Goal: Transaction & Acquisition: Purchase product/service

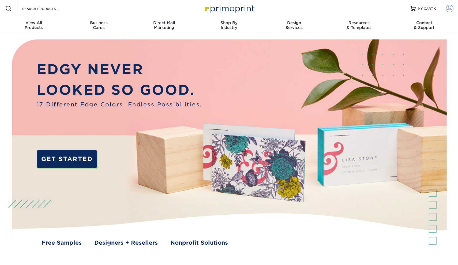
click at [451, 9] on span at bounding box center [449, 8] width 7 height 7
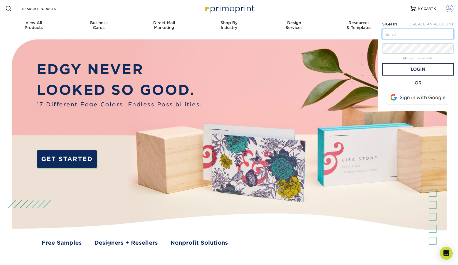
type input "breezeheating@gmail.com"
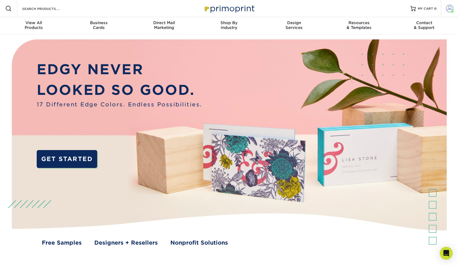
click at [449, 12] on span at bounding box center [449, 8] width 7 height 7
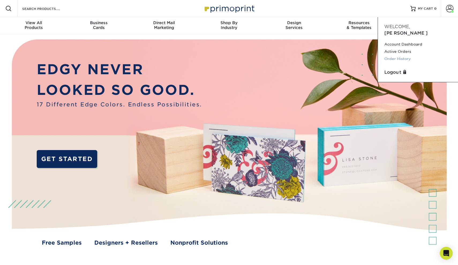
click at [397, 55] on link "Order History" at bounding box center [417, 58] width 67 height 7
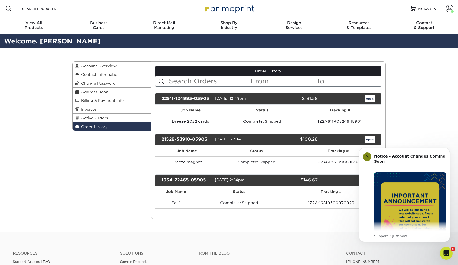
click at [372, 100] on link "open" at bounding box center [370, 98] width 10 height 7
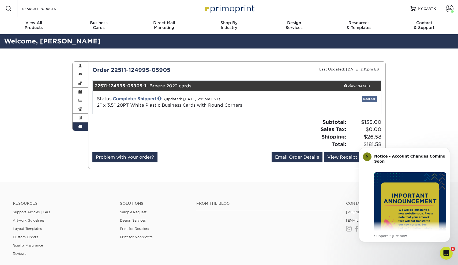
click at [368, 100] on link "Reorder" at bounding box center [369, 99] width 15 height 7
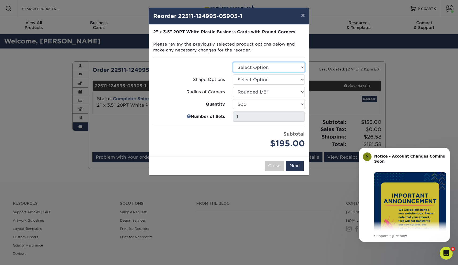
select select "3b5148f1-0588-4f88-a218-97bcfdce65c1"
drag, startPoint x: 259, startPoint y: 9, endPoint x: 282, endPoint y: 10, distance: 22.8
click at [265, 9] on div "× Reorder 22511-124995-05905-1" at bounding box center [229, 16] width 160 height 17
click at [302, 17] on button "×" at bounding box center [303, 15] width 12 height 15
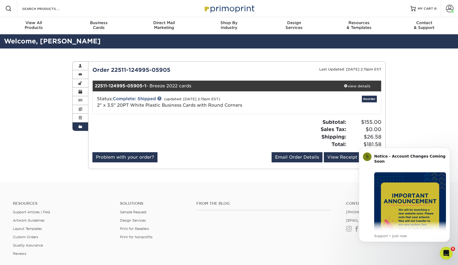
click at [423, 138] on div "Order History Account Overview Contact Information Change Password Address Book…" at bounding box center [229, 114] width 458 height 133
click at [445, 153] on div "Notice - Account Changes Coming Soon ​ Past Order Files Will Not Transfer: Whil…" at bounding box center [410, 191] width 72 height 80
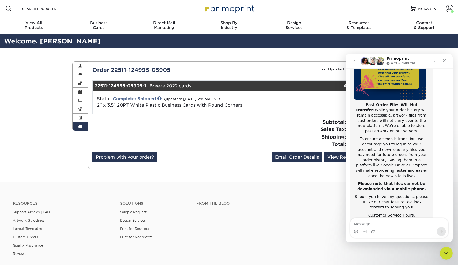
scroll to position [82, 0]
click at [444, 62] on icon "Close" at bounding box center [444, 61] width 4 height 4
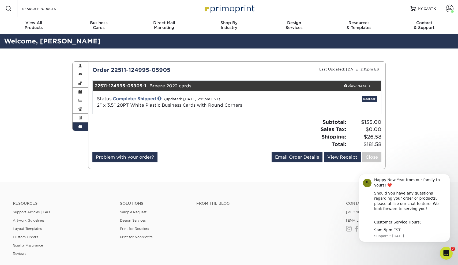
scroll to position [0, 0]
click at [371, 98] on link "Reorder" at bounding box center [369, 99] width 15 height 7
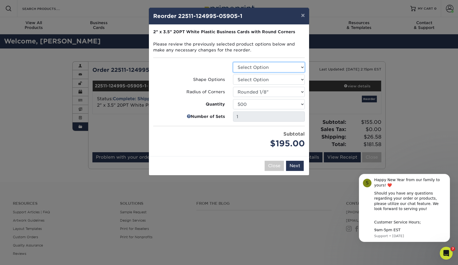
select select "3b5148f1-0588-4f88-a218-97bcfdce65c1"
select select "7672df9e-0e0a-464d-8e1f-920c575e4da3"
click at [305, 17] on button "×" at bounding box center [303, 15] width 12 height 15
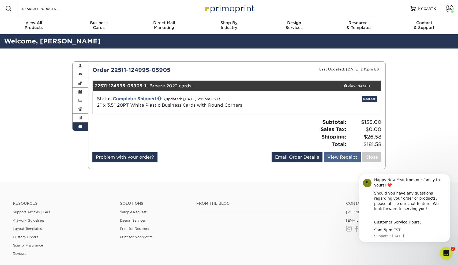
click at [349, 154] on link "View Receipt" at bounding box center [342, 157] width 37 height 10
click at [367, 99] on link "Reorder" at bounding box center [369, 99] width 15 height 7
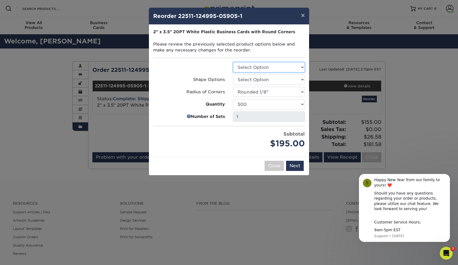
select select "3b5148f1-0588-4f88-a218-97bcfdce65c1"
select select "7672df9e-0e0a-464d-8e1f-920c575e4da3"
click at [294, 167] on button "Next" at bounding box center [295, 166] width 18 height 10
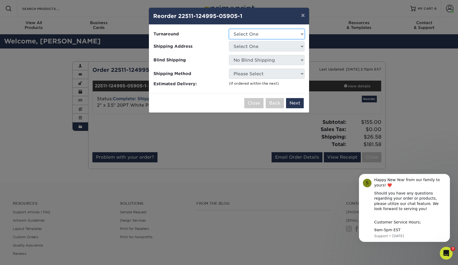
select select "a4e4f50f-87bc-4f0d-8b4f-3aba995cc4de"
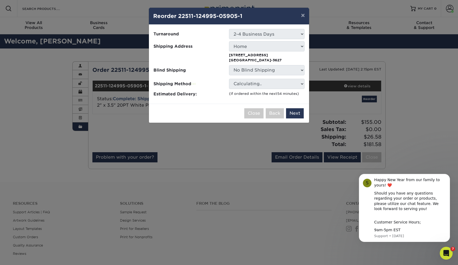
click at [254, 53] on p "6332 205th Ct N Forest Lake, MN 55025-3627" at bounding box center [267, 57] width 76 height 10
click at [303, 45] on select "Select One Home" at bounding box center [267, 46] width 76 height 10
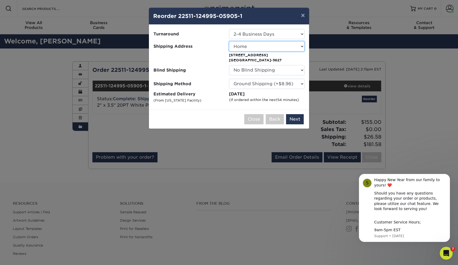
select select "-1"
select select "148087"
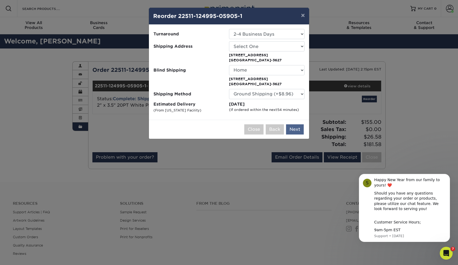
click at [295, 130] on button "Next" at bounding box center [295, 129] width 18 height 10
click at [284, 129] on button "Please select shipping options." at bounding box center [265, 129] width 77 height 10
click at [295, 128] on button "Next" at bounding box center [295, 129] width 18 height 10
select select "148087"
click at [296, 129] on button "Next" at bounding box center [295, 129] width 18 height 10
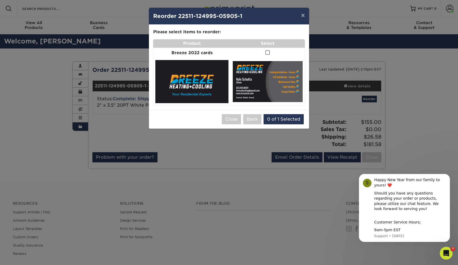
click at [268, 50] on span at bounding box center [267, 52] width 5 height 5
click at [0, 0] on input "checkbox" at bounding box center [0, 0] width 0 height 0
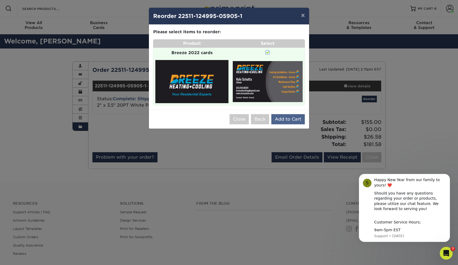
click at [287, 118] on button "Add to Cart" at bounding box center [287, 119] width 33 height 10
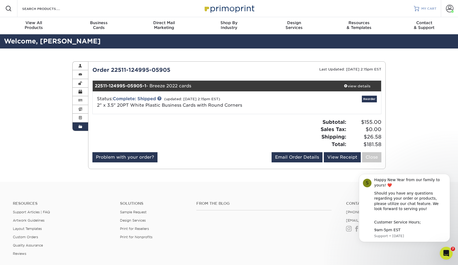
click at [427, 8] on span "MY CART" at bounding box center [428, 8] width 15 height 5
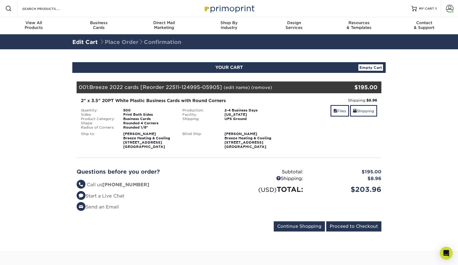
click at [243, 150] on div "2" x 3.5" 20PT White Plastic Business Cards with Round Corners Quantity: 500 Si…" at bounding box center [229, 123] width 313 height 60
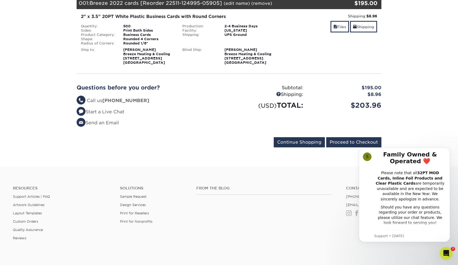
scroll to position [84, 0]
click at [371, 26] on link "Shipping" at bounding box center [363, 27] width 27 height 12
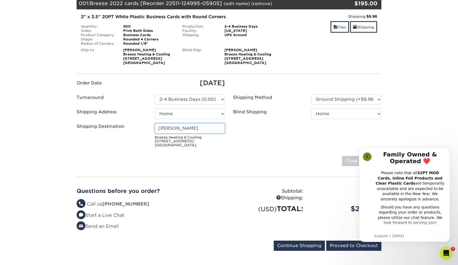
drag, startPoint x: 200, startPoint y: 130, endPoint x: 134, endPoint y: 128, distance: 65.9
click at [134, 128] on div "Shipping Destination Kyle Schutta Breeze Heating & Cooling 6332 205th Ct N Fore…" at bounding box center [151, 136] width 156 height 26
select select "newaddress"
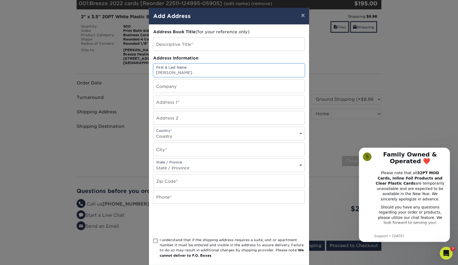
type input "Kyle Schutta"
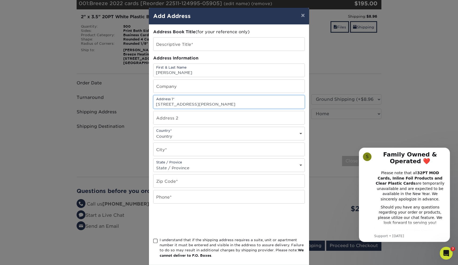
type input "21301 Iverson ave n"
select select "US"
type input "forest lake"
click at [192, 163] on div "State / Provice State / Province Alabama Alaska Arizona Arkansas California Col…" at bounding box center [229, 165] width 152 height 14
click at [191, 165] on div "State / Provice State / Province Alabama Alaska Arizona Arkansas California Col…" at bounding box center [229, 165] width 152 height 14
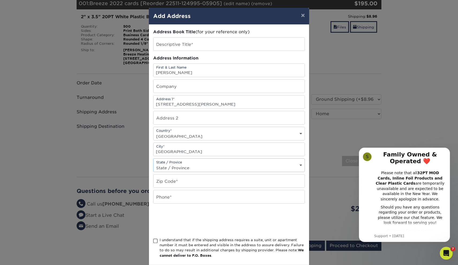
select select "MN"
click at [169, 184] on input "text" at bounding box center [228, 180] width 151 height 13
type input "55025"
type input "6514916440"
click at [155, 241] on span at bounding box center [155, 240] width 5 height 5
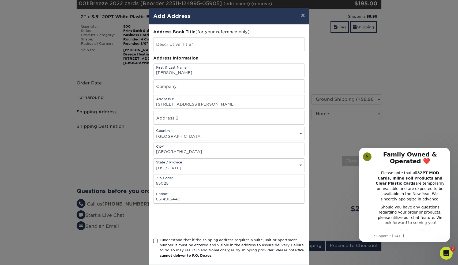
click at [0, 0] on input "I understand that if the shipping address requires a suite, unit or apartment n…" at bounding box center [0, 0] width 0 height 0
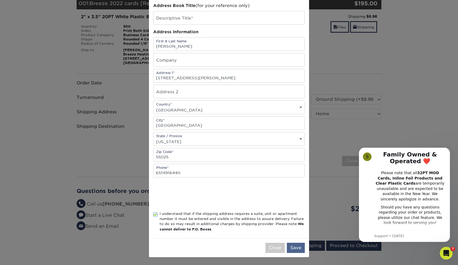
scroll to position [28, 0]
click at [299, 247] on button "Save" at bounding box center [296, 248] width 18 height 10
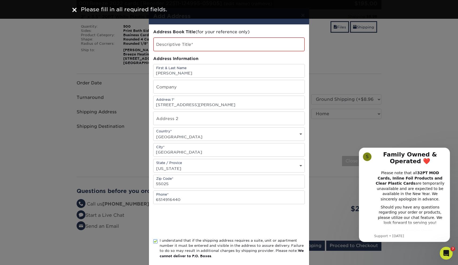
scroll to position [0, 0]
click at [185, 46] on input "text" at bounding box center [228, 44] width 151 height 14
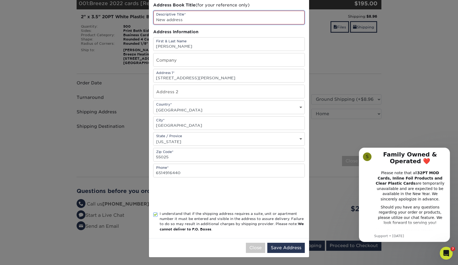
scroll to position [28, 0]
type input "New address"
click at [283, 246] on button "Save Address" at bounding box center [285, 248] width 37 height 10
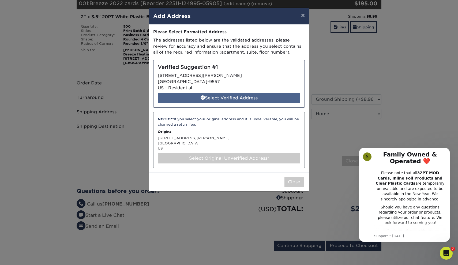
click at [214, 94] on div "Select Verified Address" at bounding box center [229, 98] width 142 height 10
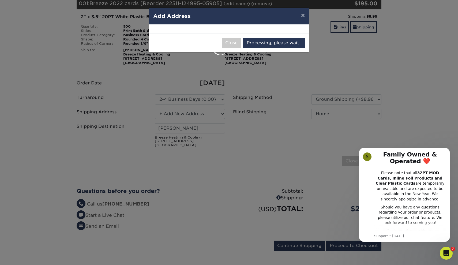
select select "285221"
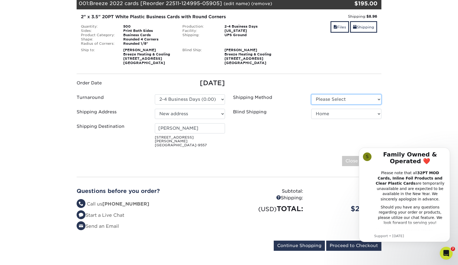
select select "03"
select select "-1"
click at [253, 156] on div "Save Close" at bounding box center [229, 161] width 305 height 10
click at [449, 148] on icon "Dismiss notification" at bounding box center [448, 149] width 3 height 3
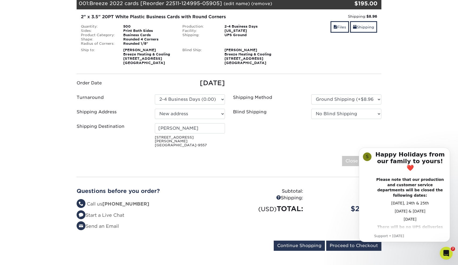
click at [449, 148] on icon "Dismiss notification" at bounding box center [448, 149] width 2 height 2
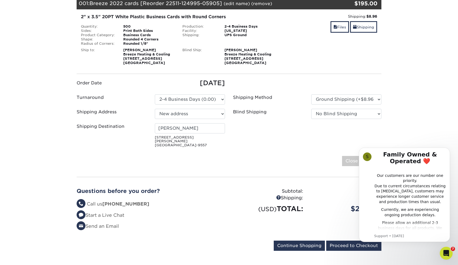
click at [449, 148] on icon "Dismiss notification" at bounding box center [448, 149] width 2 height 2
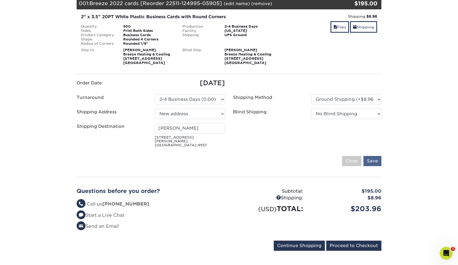
click at [373, 156] on input "Save" at bounding box center [372, 161] width 18 height 10
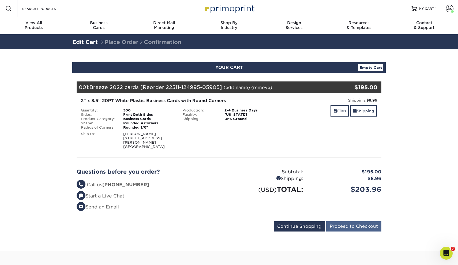
click at [351, 221] on input "Proceed to Checkout" at bounding box center [353, 226] width 55 height 10
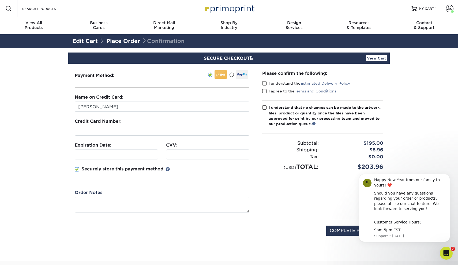
click at [263, 83] on span at bounding box center [264, 83] width 5 height 5
click at [0, 0] on input "I understand the Estimated Delivery Policy" at bounding box center [0, 0] width 0 height 0
click at [265, 92] on span at bounding box center [264, 91] width 5 height 5
click at [0, 0] on input "I agree to the Terms and Conditions" at bounding box center [0, 0] width 0 height 0
click at [265, 107] on span at bounding box center [264, 107] width 5 height 5
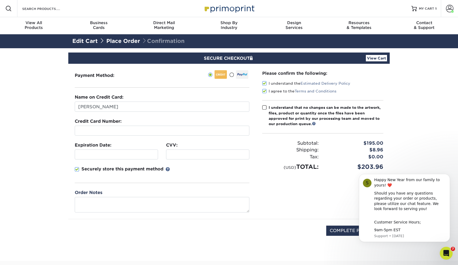
click at [0, 0] on input "I understand that no changes can be made to the artwork, files, product or quan…" at bounding box center [0, 0] width 0 height 0
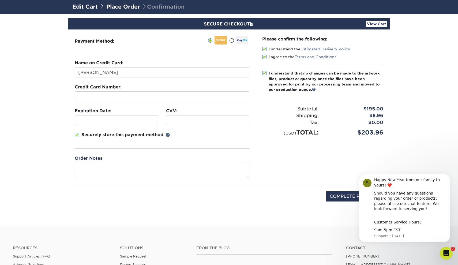
scroll to position [40, 0]
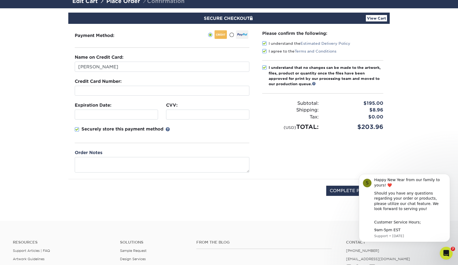
click at [371, 18] on link "View Cart" at bounding box center [376, 18] width 21 height 6
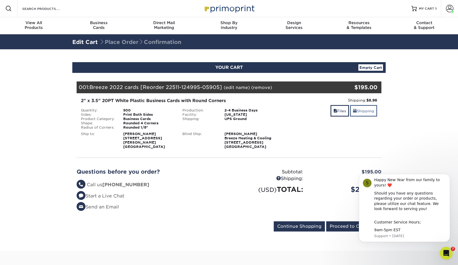
click at [365, 110] on link "Shipping" at bounding box center [363, 111] width 27 height 12
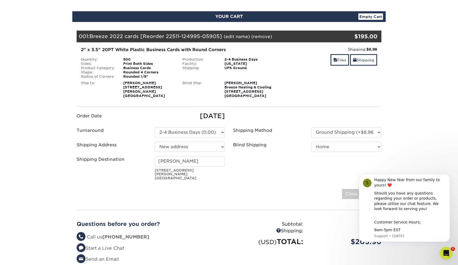
scroll to position [53, 0]
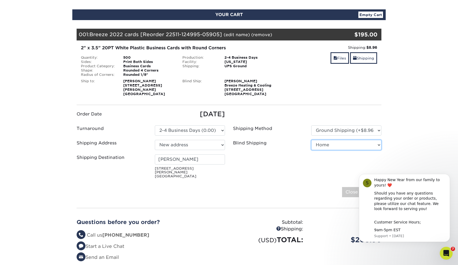
select select "285221"
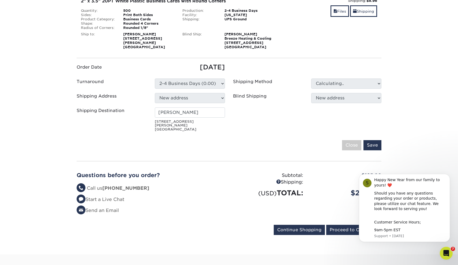
scroll to position [101, 0]
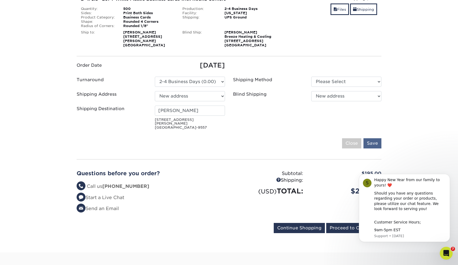
click at [373, 138] on input "Save" at bounding box center [372, 143] width 18 height 10
select select "03"
click at [374, 138] on input "Save" at bounding box center [372, 143] width 18 height 10
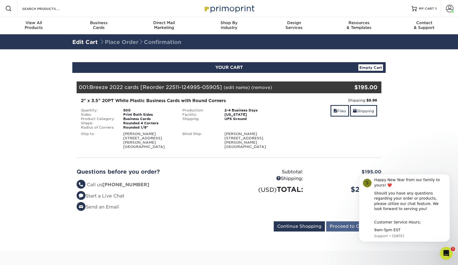
scroll to position [0, 0]
click at [131, 111] on div "500" at bounding box center [148, 110] width 59 height 4
click at [196, 89] on span "Breeze 2022 cards [Reorder 22511-124995-05905]" at bounding box center [155, 87] width 133 height 6
click at [242, 86] on link "(edit name)" at bounding box center [237, 87] width 26 height 5
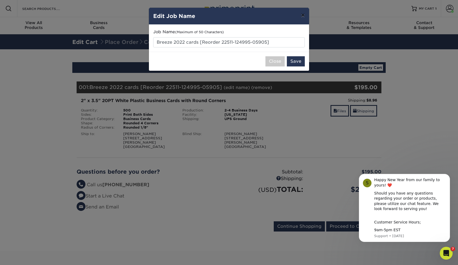
click at [302, 16] on button "×" at bounding box center [303, 15] width 12 height 15
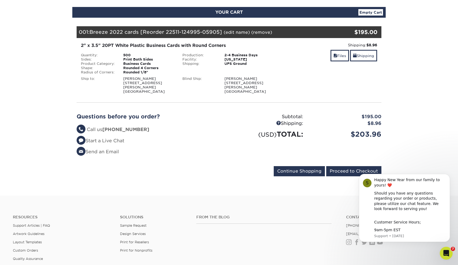
scroll to position [54, 0]
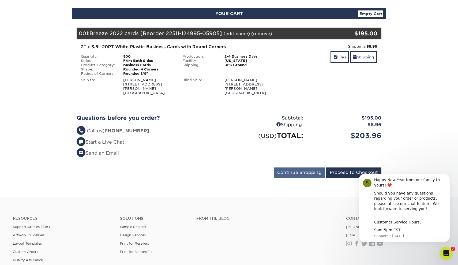
click at [292, 169] on input "Continue Shopping" at bounding box center [299, 172] width 51 height 10
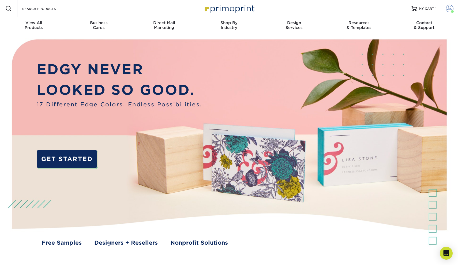
click at [450, 10] on span at bounding box center [449, 8] width 7 height 7
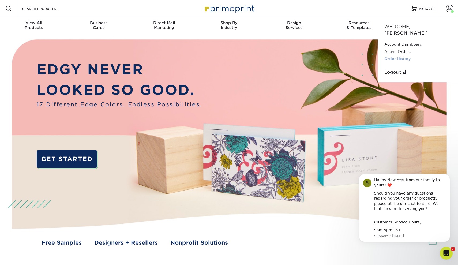
click at [400, 55] on link "Order History" at bounding box center [417, 58] width 67 height 7
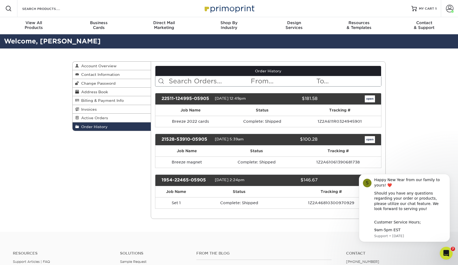
click at [368, 98] on link "open" at bounding box center [370, 98] width 10 height 7
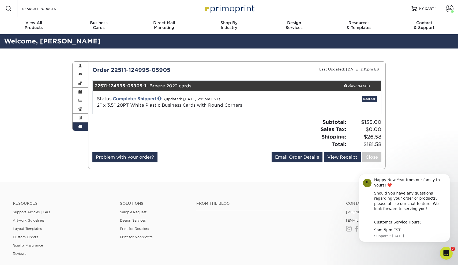
click at [37, 159] on div "Order History Account Overview Contact Information Change Password Address Book…" at bounding box center [229, 114] width 458 height 133
click at [339, 159] on link "View Receipt" at bounding box center [342, 157] width 37 height 10
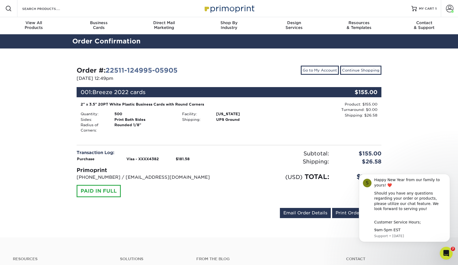
drag, startPoint x: 207, startPoint y: 103, endPoint x: 75, endPoint y: 104, distance: 132.3
click at [75, 104] on div "Order #: 22511-124995-05905 [DATE] 12:49pm Go to My Account Continue Shopping 0…" at bounding box center [228, 142] width 313 height 163
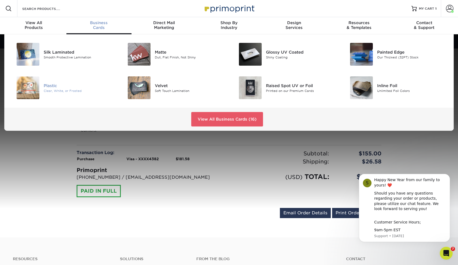
click at [44, 90] on div "Clear, White, or Frosted" at bounding box center [79, 90] width 70 height 5
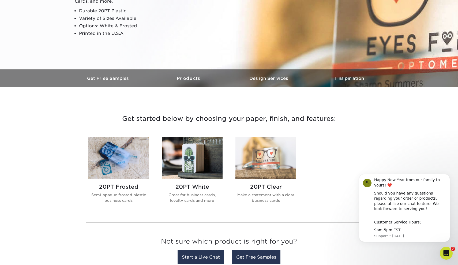
click at [189, 156] on img at bounding box center [192, 158] width 61 height 42
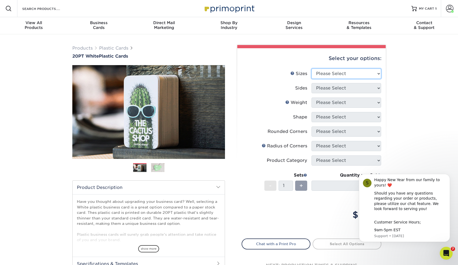
select select "2.00x3.50"
select select "13abbda7-1d64-4f25-8bb2-c179b224825d"
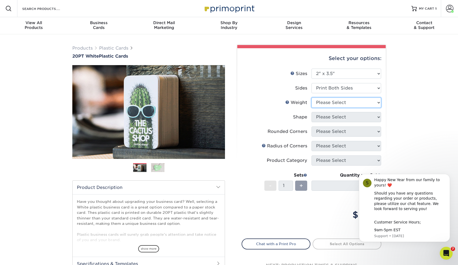
select select "20PT White Plastic"
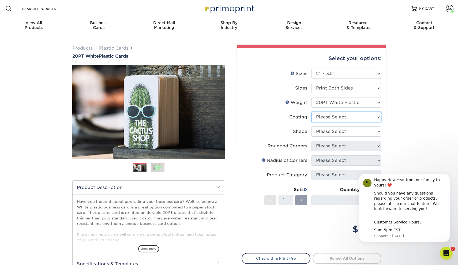
select select "3e7618de-abca-4bda-9f97-8b9129e913d8"
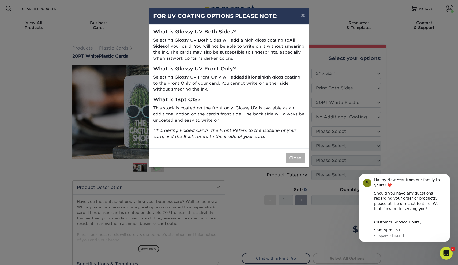
click at [298, 156] on button "Close" at bounding box center [294, 158] width 19 height 10
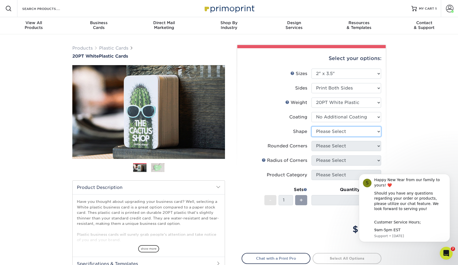
select select "standard"
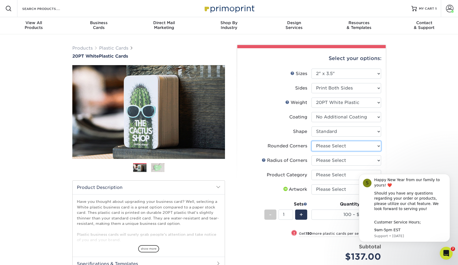
select select "7672df9e-0e0a-464d-8e1f-920c575e4da3"
click at [427, 151] on div "Products Plastic Cards 20PT White Plastic Cards Previous Next and" at bounding box center [229, 188] width 458 height 308
click at [303, 215] on span "+" at bounding box center [300, 214] width 3 height 8
click at [270, 214] on span "-" at bounding box center [270, 214] width 2 height 8
type input "1"
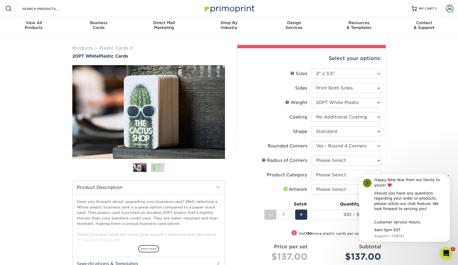
click at [448, 177] on icon "Dismiss notification" at bounding box center [448, 175] width 3 height 3
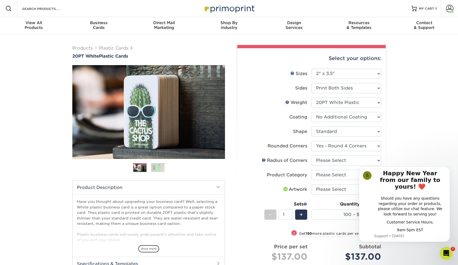
click at [448, 171] on button "Dismiss notification" at bounding box center [449, 168] width 6 height 6
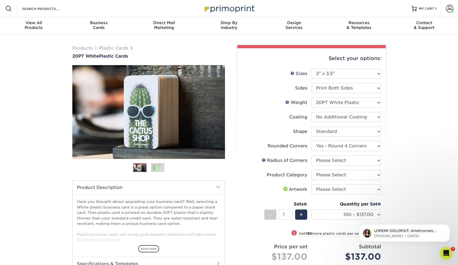
click at [369, 215] on div "[PERSON_NAME] • [DATE]" at bounding box center [404, 208] width 99 height 67
click at [434, 7] on span "MY CART" at bounding box center [426, 8] width 15 height 5
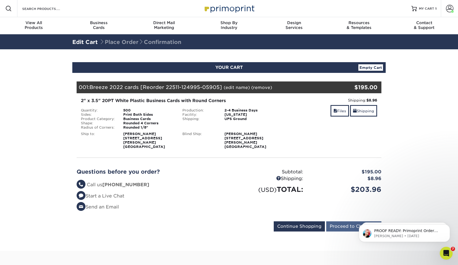
click at [341, 221] on input "Proceed to Checkout" at bounding box center [353, 226] width 55 height 10
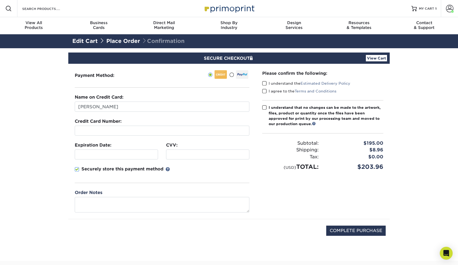
click at [96, 135] on div at bounding box center [162, 131] width 175 height 10
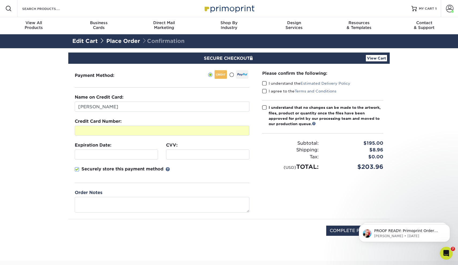
click at [81, 152] on div at bounding box center [116, 154] width 83 height 10
click at [77, 170] on span at bounding box center [77, 169] width 5 height 5
click at [0, 0] on input "Securely store this payment method" at bounding box center [0, 0] width 0 height 0
click at [264, 106] on span at bounding box center [264, 107] width 5 height 5
click at [0, 0] on input "I understand that no changes can be made to the artwork, files, product or quan…" at bounding box center [0, 0] width 0 height 0
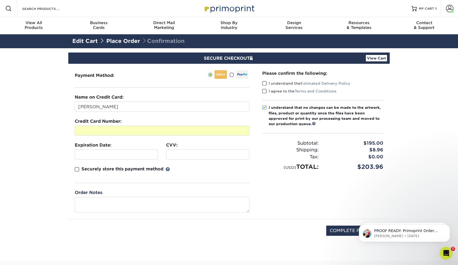
click at [264, 82] on span at bounding box center [264, 83] width 5 height 5
click at [0, 0] on input "I understand the Estimated Delivery Policy" at bounding box center [0, 0] width 0 height 0
click at [264, 91] on span at bounding box center [264, 91] width 5 height 5
click at [0, 0] on input "I agree to the Terms and Conditions" at bounding box center [0, 0] width 0 height 0
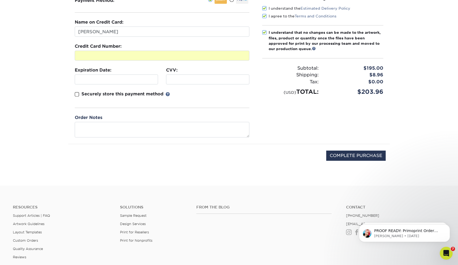
scroll to position [76, 0]
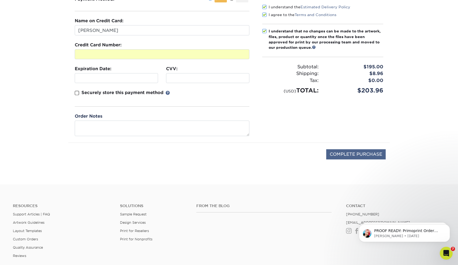
click at [337, 154] on input "COMPLETE PURCHASE" at bounding box center [355, 154] width 59 height 10
type input "COMPLETE PURCHASE"
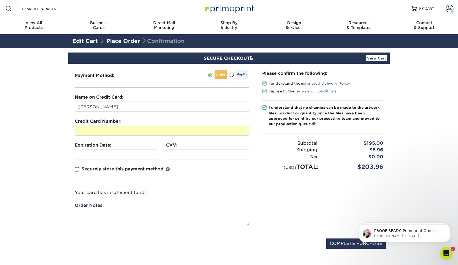
scroll to position [0, 0]
click at [37, 7] on input "Search Products" at bounding box center [48, 8] width 52 height 6
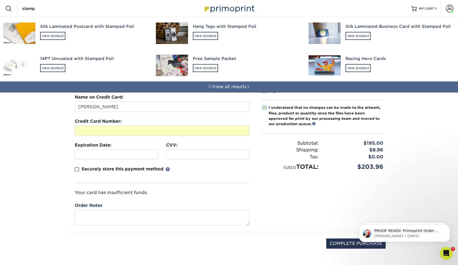
type input "stamp"
